Goal: Information Seeking & Learning: Learn about a topic

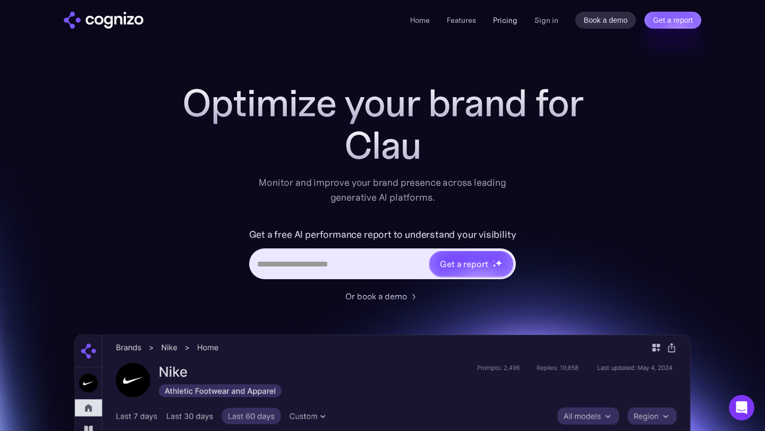
click at [506, 16] on link "Pricing" at bounding box center [505, 20] width 24 height 10
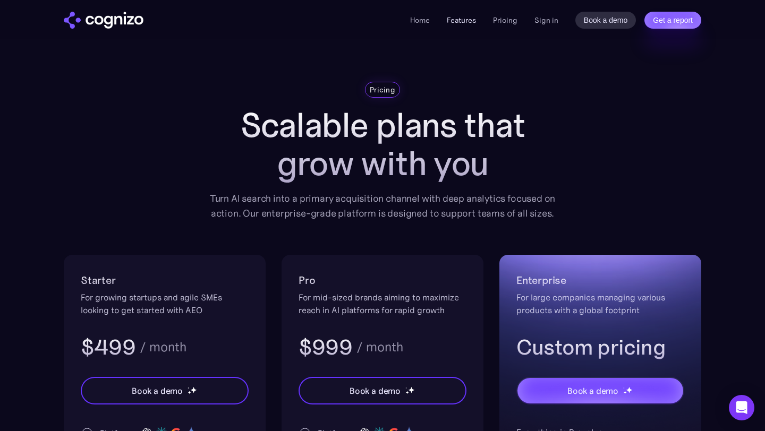
click at [452, 22] on link "Features" at bounding box center [461, 20] width 29 height 10
